Goal: Transaction & Acquisition: Purchase product/service

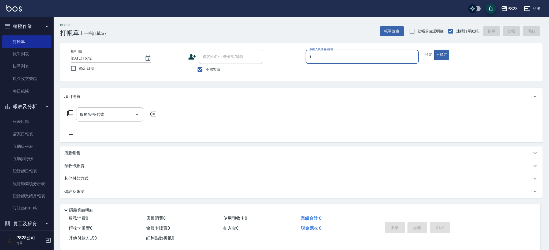
type input "[PERSON_NAME]-1"
type button "false"
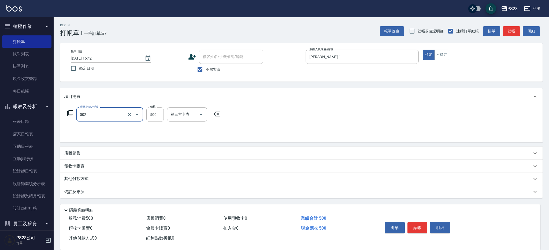
type input "洗剪D(002)"
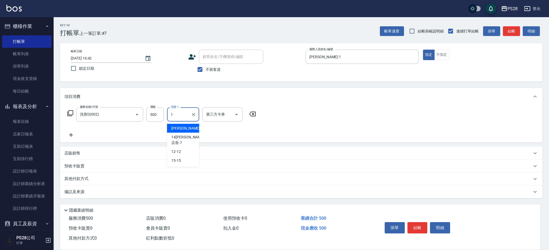
type input "[PERSON_NAME]-1"
click at [194, 113] on icon "Clear" at bounding box center [193, 114] width 5 height 5
type input "34-34"
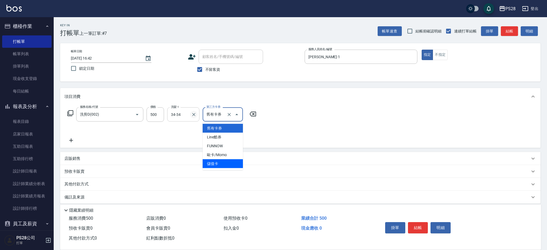
type input "儲值卡"
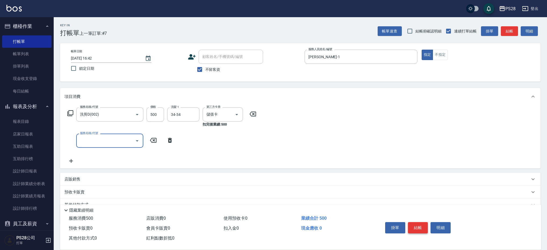
click at [421, 223] on button "結帳" at bounding box center [418, 227] width 20 height 11
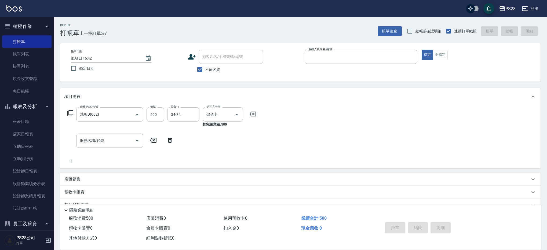
type input "[DATE] 20:59"
type input "9"
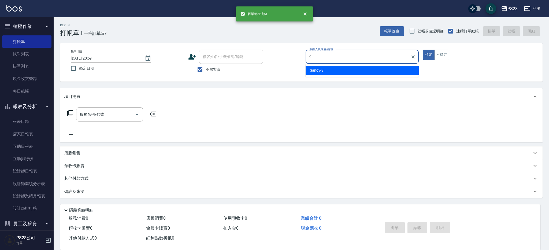
type input "Sandy-9"
type button "true"
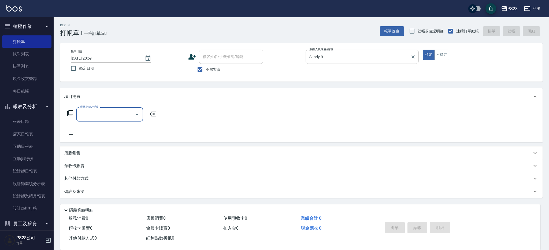
click at [415, 54] on icon "Clear" at bounding box center [413, 56] width 5 height 5
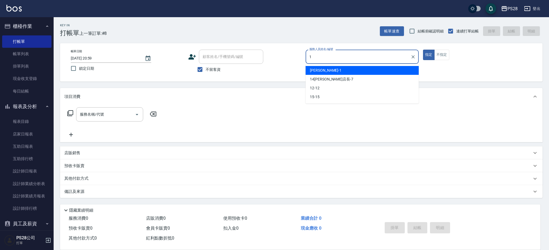
type input "[PERSON_NAME]-1"
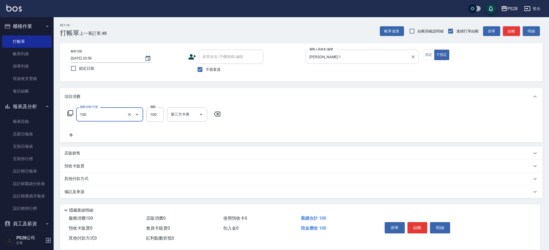
type input "洗髮(100)"
type input "34-34"
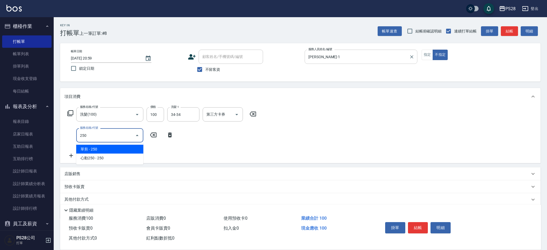
type input "單剪(250)"
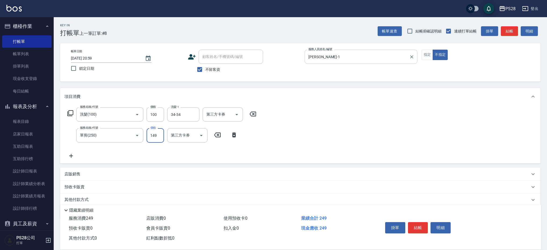
type input "149"
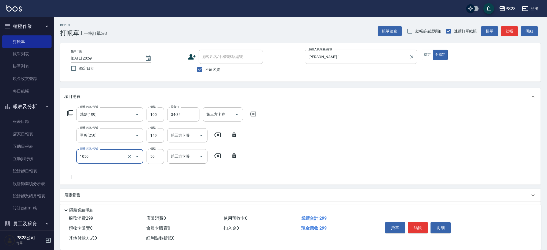
type input "精油(1050)"
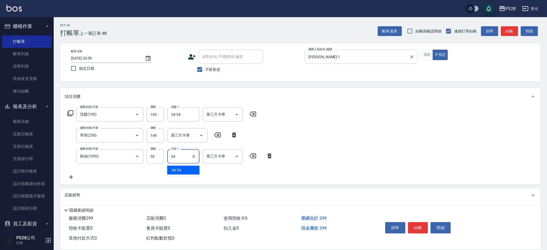
type input "34-34"
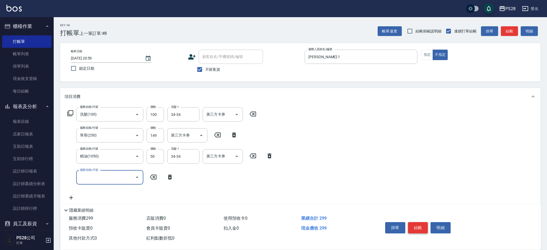
click at [415, 225] on button "結帳" at bounding box center [418, 227] width 20 height 11
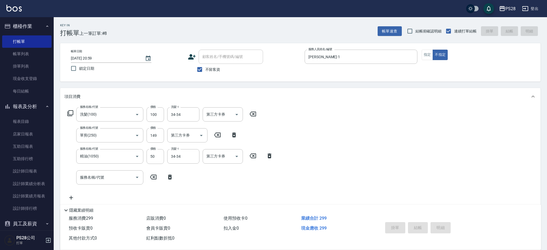
type input "[DATE] 21:00"
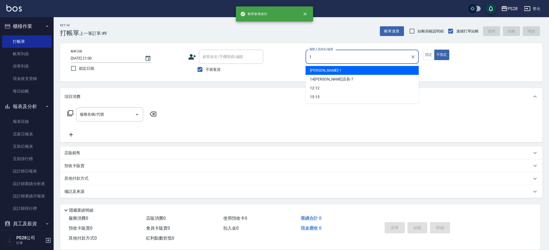
type input "[PERSON_NAME]-1"
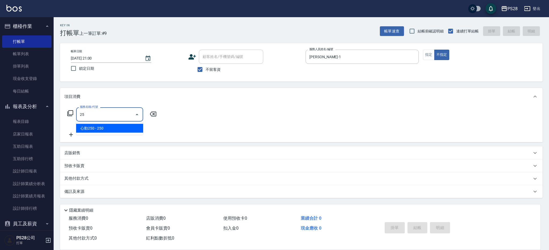
type input "2"
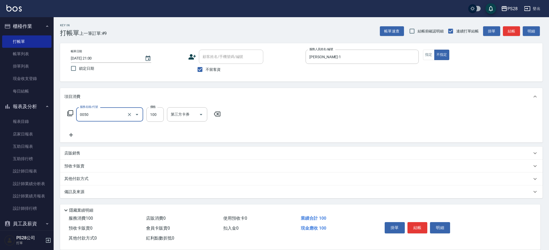
type input "剪瀏海(0050)"
type input "50"
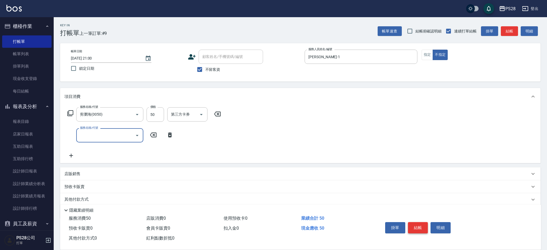
click at [424, 228] on button "結帳" at bounding box center [418, 227] width 20 height 11
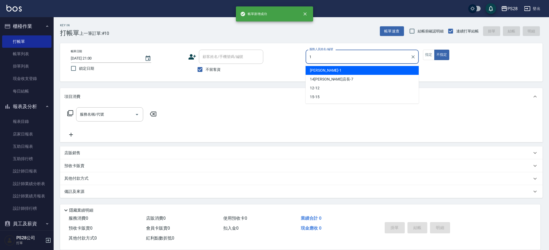
type input "[PERSON_NAME]-1"
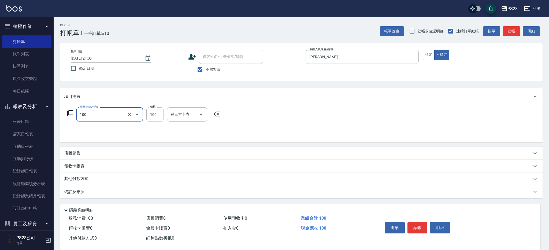
type input "洗髮(100)"
type input "34-34"
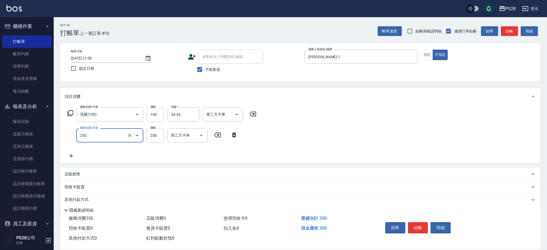
type input "單剪(250)"
type input "149"
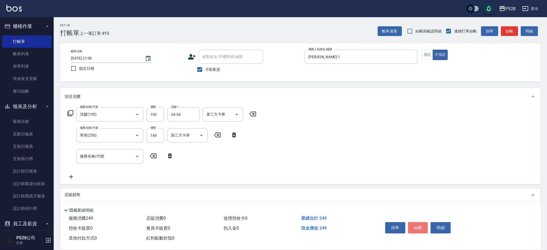
drag, startPoint x: 420, startPoint y: 225, endPoint x: 443, endPoint y: 189, distance: 43.3
click at [420, 225] on button "結帳" at bounding box center [418, 227] width 20 height 11
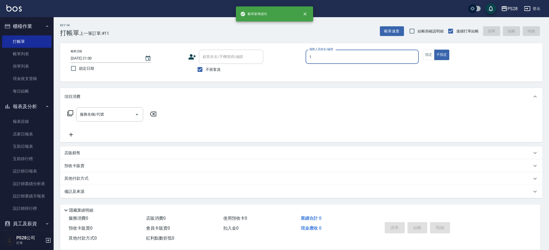
type input "[PERSON_NAME]-1"
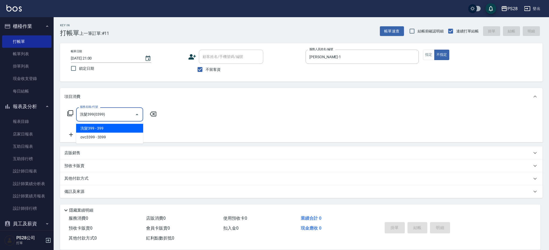
type input "洗髮399(0399)"
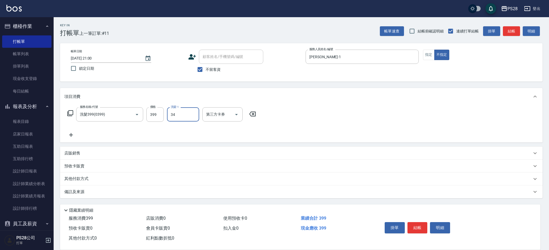
type input "34-34"
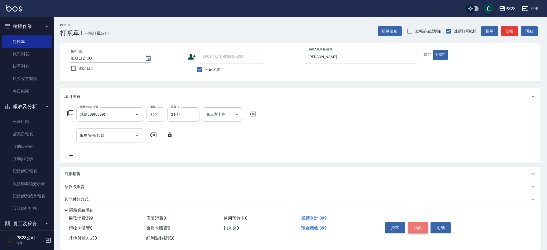
click at [416, 225] on button "結帳" at bounding box center [418, 227] width 20 height 11
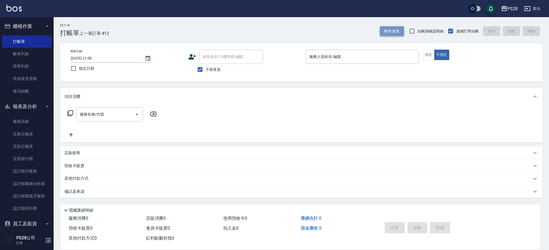
click at [393, 30] on button "帳單速查" at bounding box center [392, 31] width 24 height 10
click at [332, 60] on input "服務人員姓名/編號" at bounding box center [362, 56] width 108 height 9
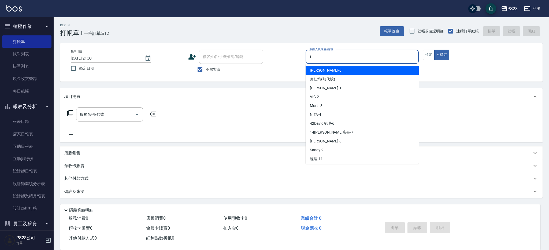
type input "[PERSON_NAME]-1"
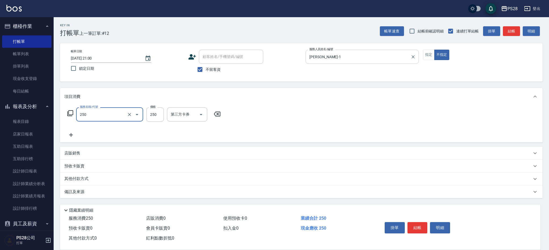
type input "單剪(250)"
type input "149"
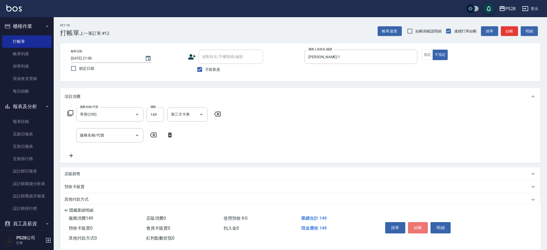
click at [417, 224] on button "結帳" at bounding box center [418, 227] width 20 height 11
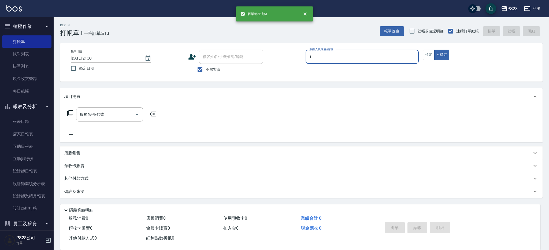
type input "[PERSON_NAME]-1"
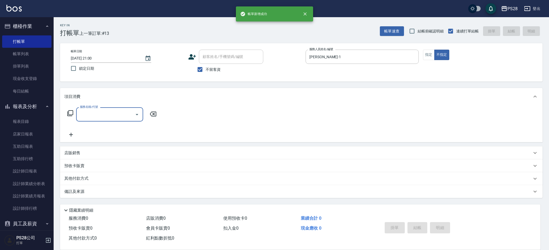
type input "2"
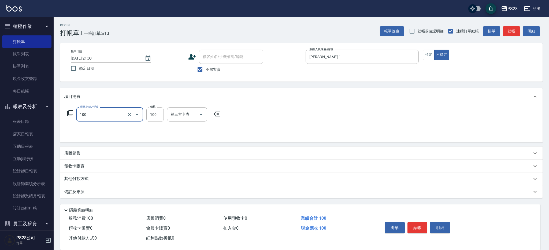
type input "洗髮(100)"
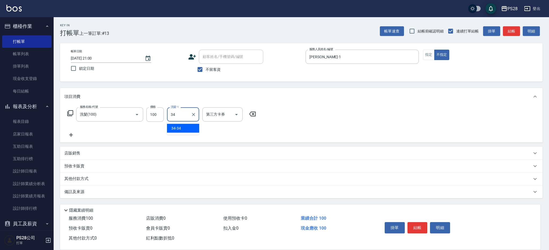
type input "34-34"
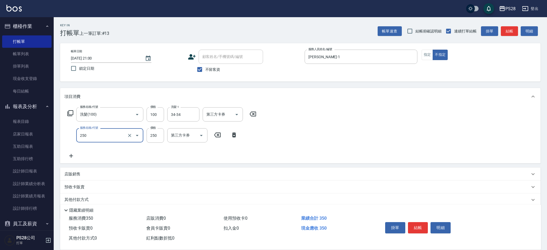
type input "單剪(250)"
type input "149"
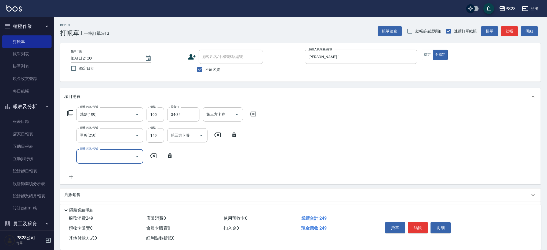
drag, startPoint x: 416, startPoint y: 226, endPoint x: 422, endPoint y: 222, distance: 7.8
click at [416, 226] on button "結帳" at bounding box center [418, 227] width 20 height 11
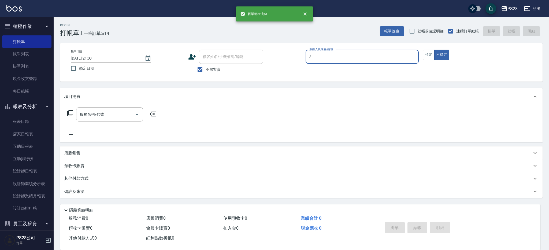
type input "Moris-3"
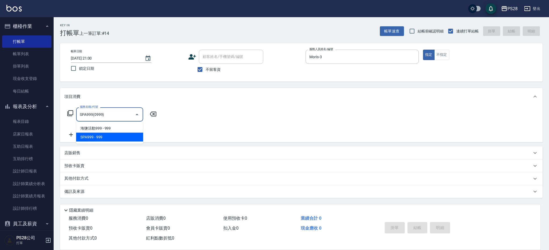
type input "SPA999(0999)"
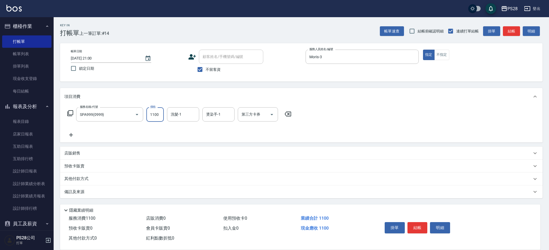
type input "1100"
type input "Moris-3"
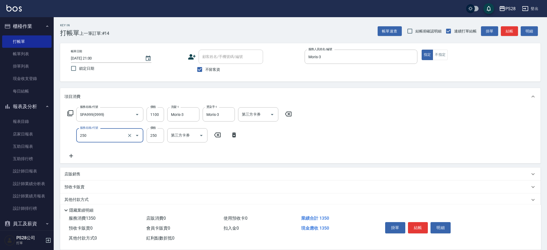
type input "單剪(250)"
type input "400"
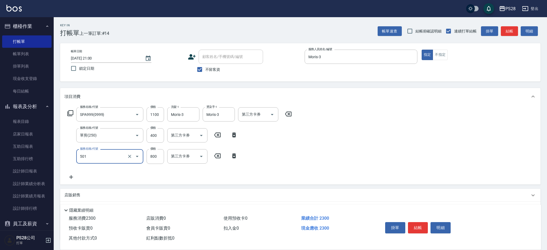
type input "染髮(501)"
type input "1200"
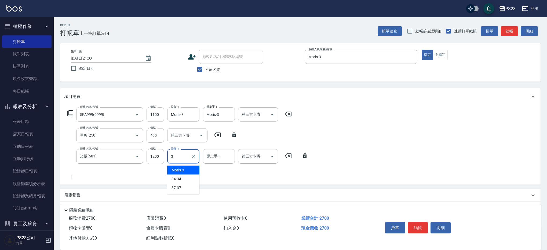
type input "Moris-3"
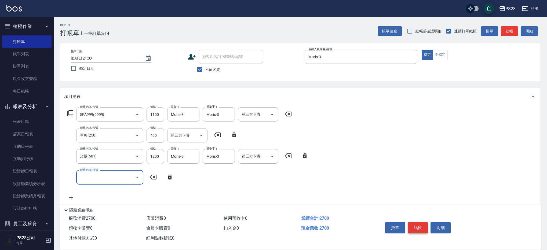
click at [417, 222] on button "結帳" at bounding box center [418, 227] width 20 height 11
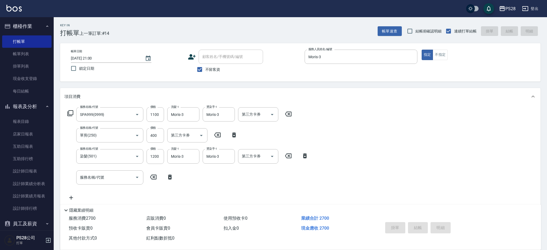
type input "[DATE] 21:01"
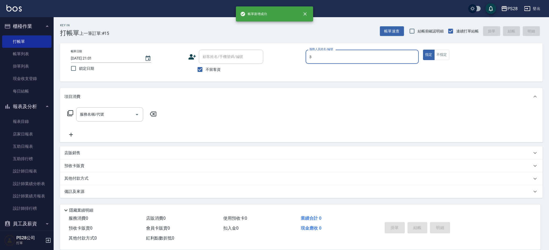
type input "Moris-3"
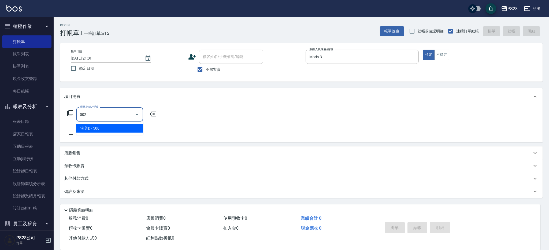
type input "洗剪D(002)"
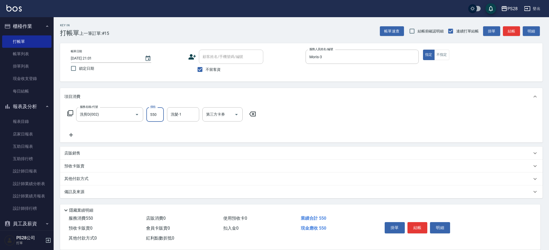
type input "550"
type input "Moris-3"
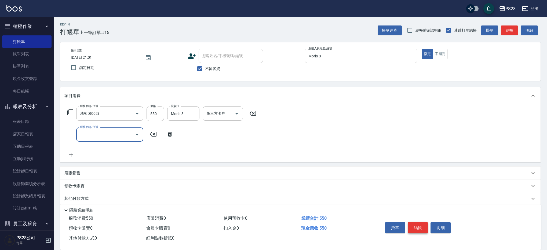
click at [419, 224] on button "結帳" at bounding box center [418, 227] width 20 height 11
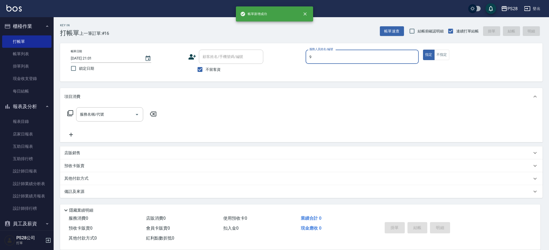
type input "Sandy-9"
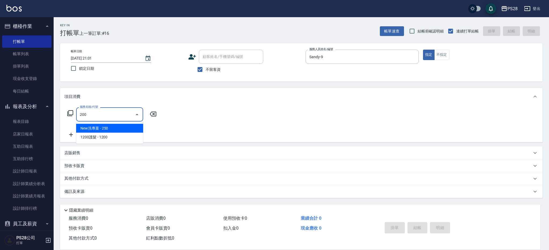
type input "New洗專案(200)"
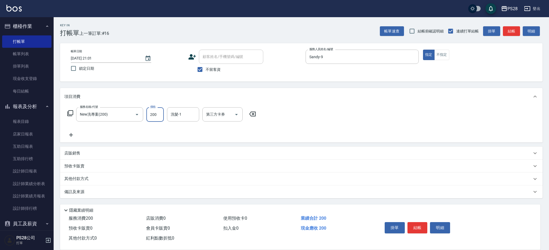
type input "200"
type input "34-34"
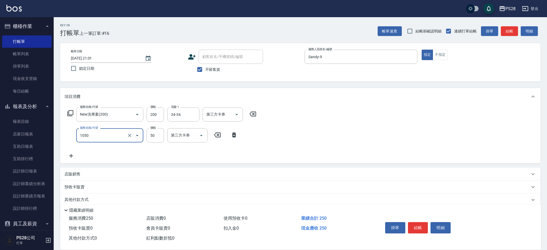
type input "精油(1050)"
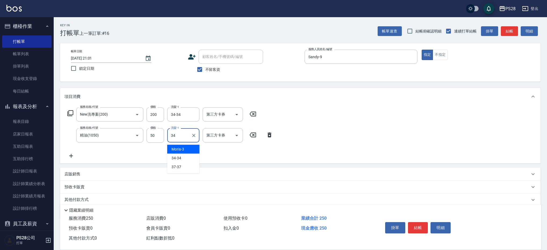
type input "34-34"
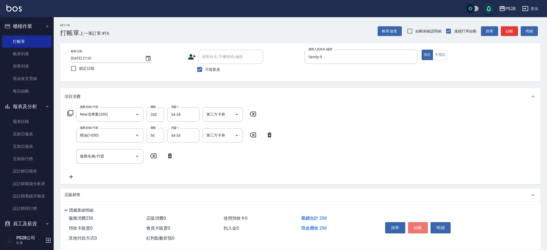
drag, startPoint x: 419, startPoint y: 223, endPoint x: 423, endPoint y: 222, distance: 3.6
click at [419, 223] on button "結帳" at bounding box center [418, 227] width 20 height 11
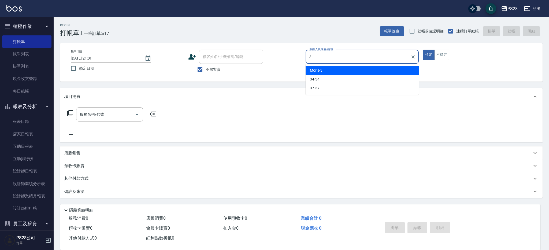
type input "Moris-3"
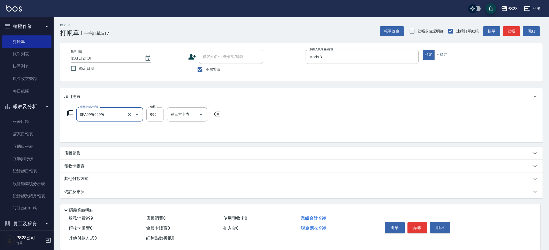
type input "SPA999(0999)"
type input "1100"
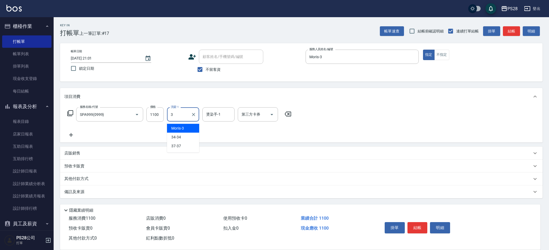
type input "Moris-3"
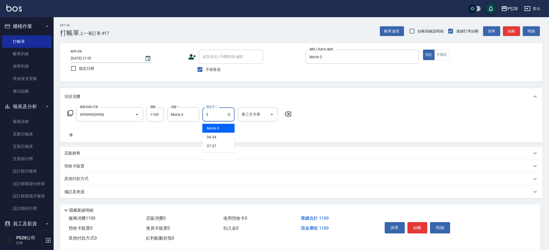
type input "Moris-3"
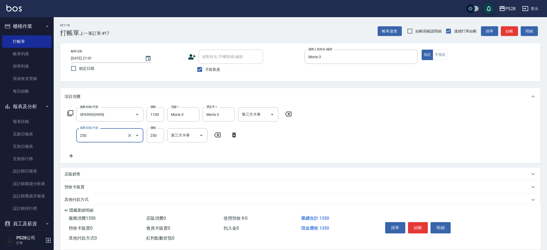
type input "單剪(250)"
type input "400"
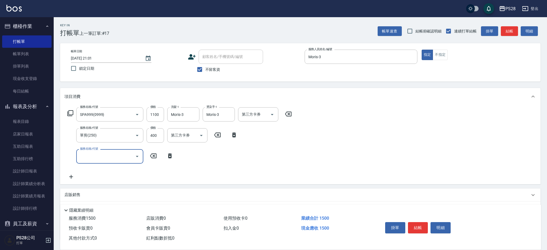
click at [418, 228] on button "結帳" at bounding box center [418, 227] width 20 height 11
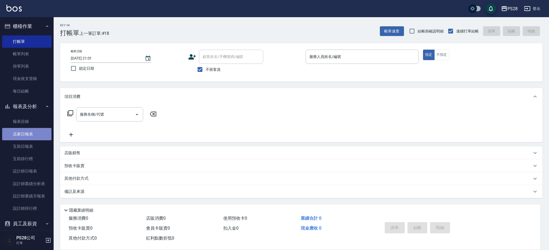
click at [32, 135] on link "店家日報表" at bounding box center [26, 134] width 49 height 12
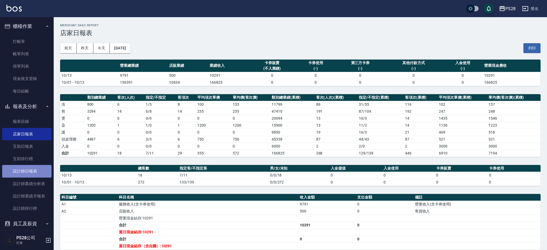
click at [40, 169] on link "設計師日報表" at bounding box center [26, 171] width 49 height 12
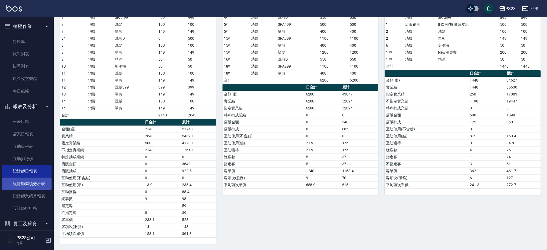
scroll to position [3, 0]
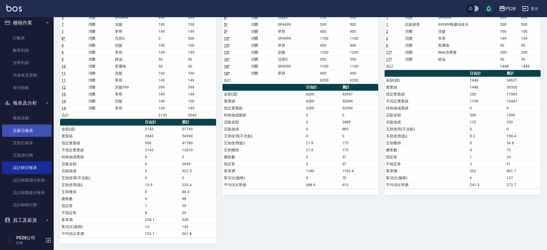
click at [25, 136] on link "店家日報表" at bounding box center [26, 130] width 49 height 12
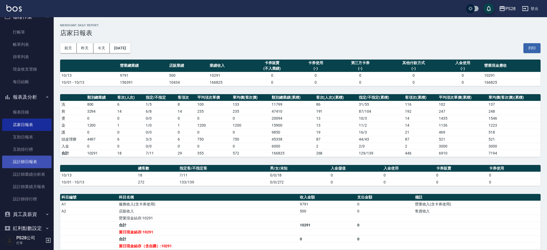
click at [32, 163] on link "設計師日報表" at bounding box center [26, 162] width 49 height 12
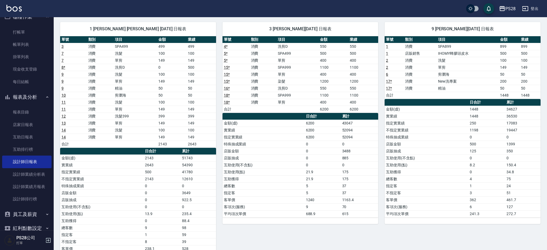
scroll to position [38, 0]
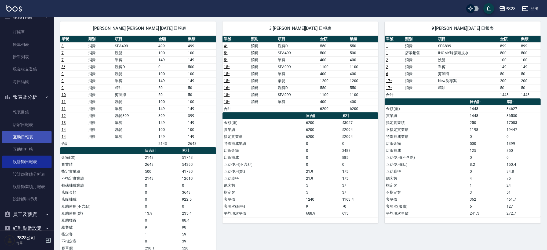
click at [31, 133] on link "互助日報表" at bounding box center [26, 137] width 49 height 12
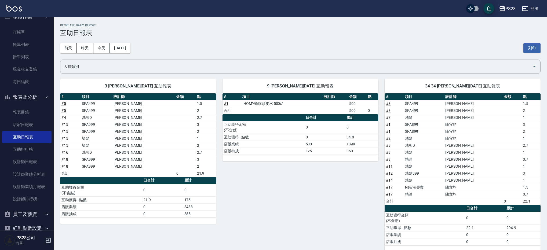
scroll to position [8, 0]
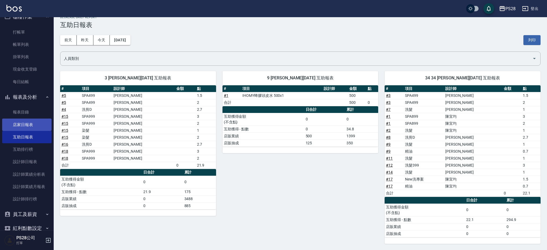
click at [27, 127] on link "店家日報表" at bounding box center [26, 125] width 49 height 12
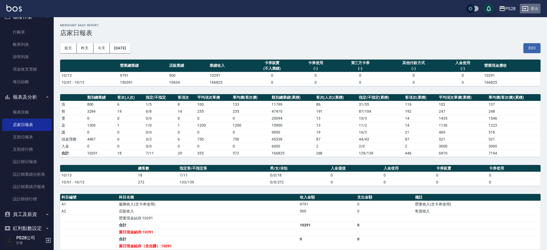
click at [536, 7] on button "登出" at bounding box center [530, 9] width 21 height 10
